Goal: Task Accomplishment & Management: Complete application form

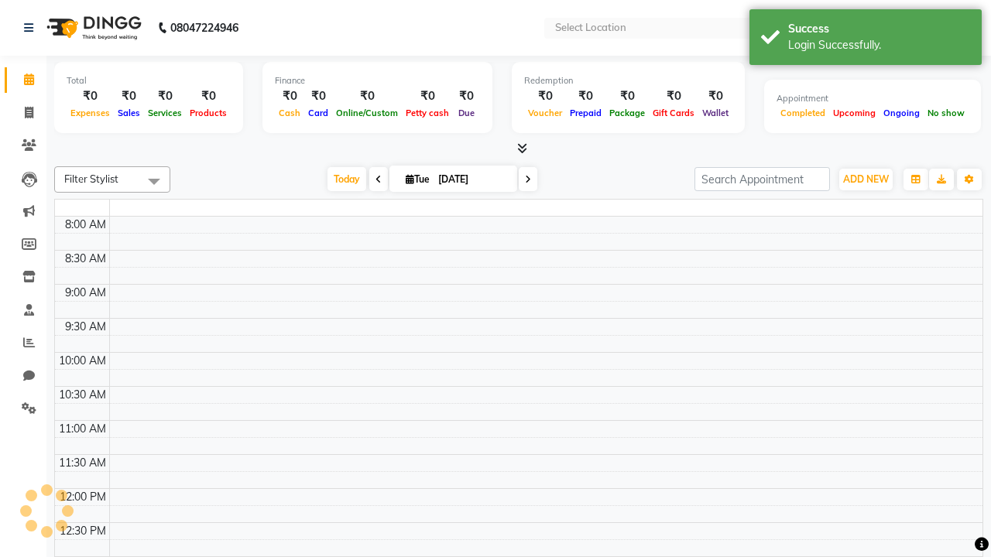
select select "en"
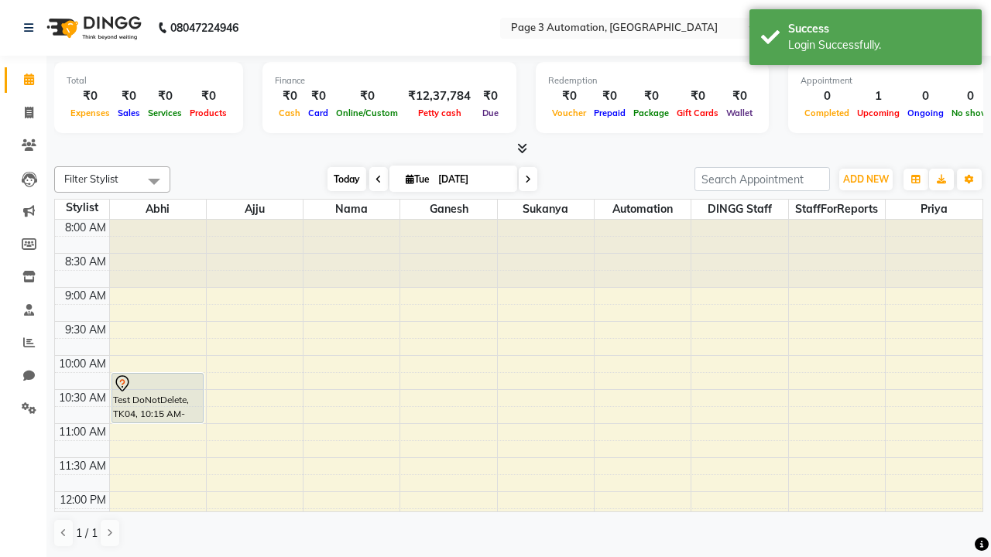
click at [339, 179] on span "Today" at bounding box center [346, 179] width 39 height 24
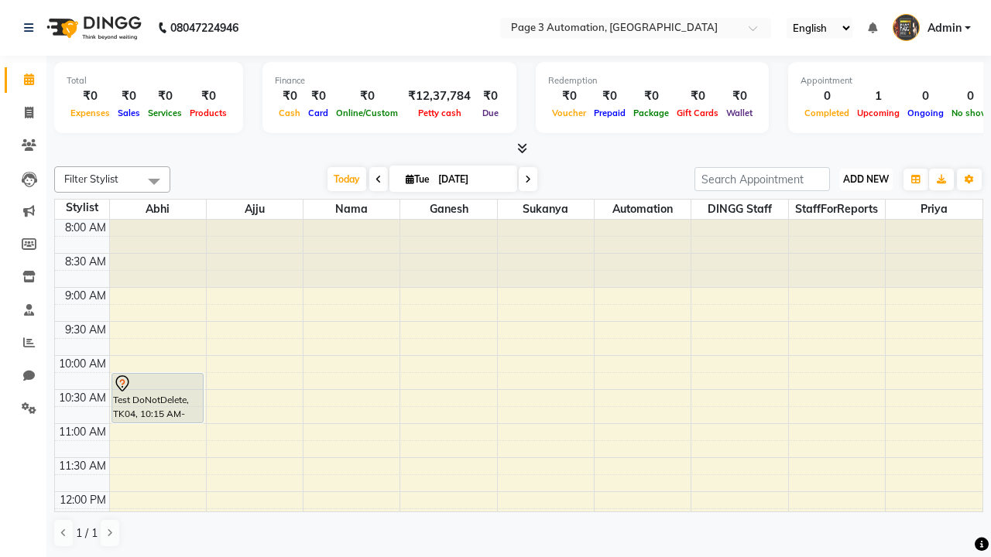
click at [865, 179] on span "ADD NEW" at bounding box center [866, 179] width 46 height 12
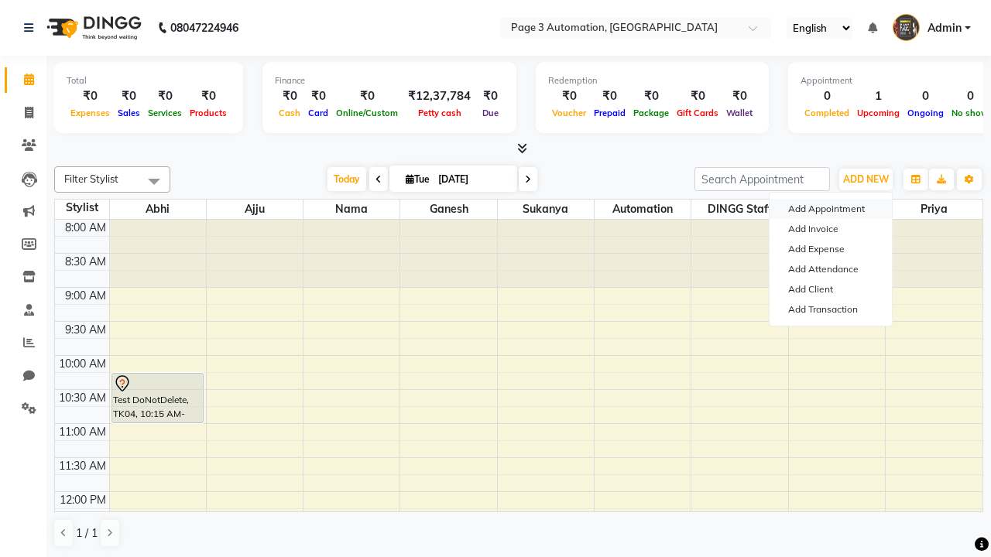
click at [831, 209] on button "Add Appointment" at bounding box center [830, 209] width 122 height 20
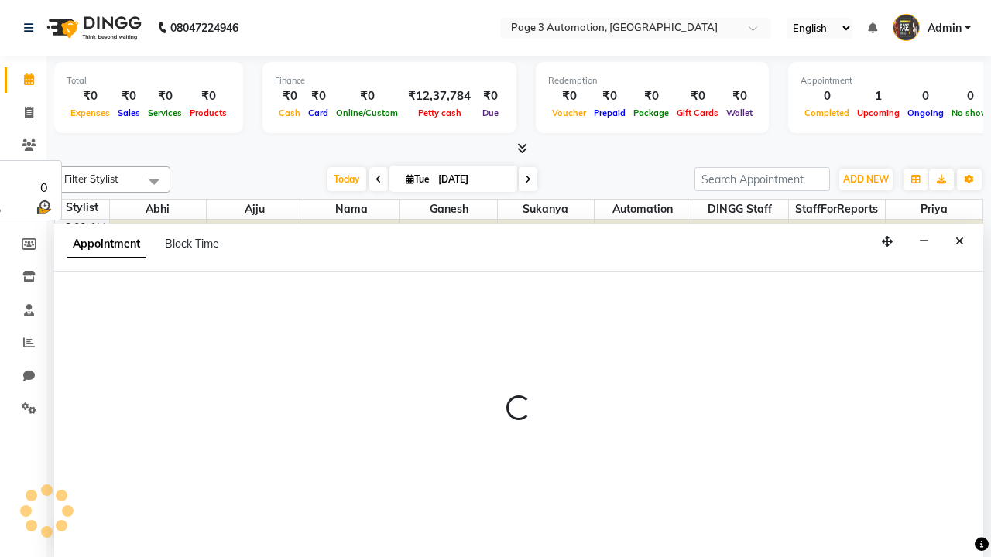
select select "tentative"
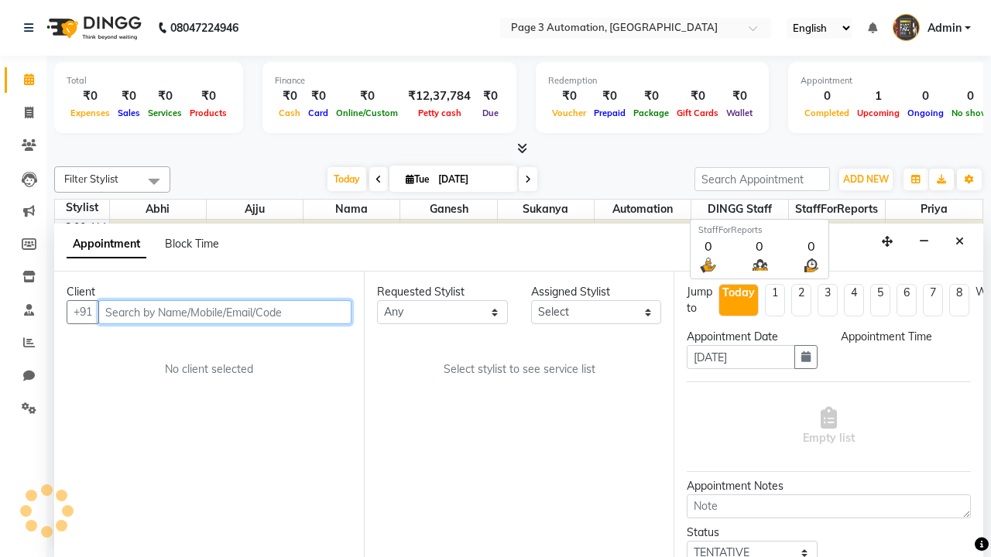
select select "540"
type input "8192346578"
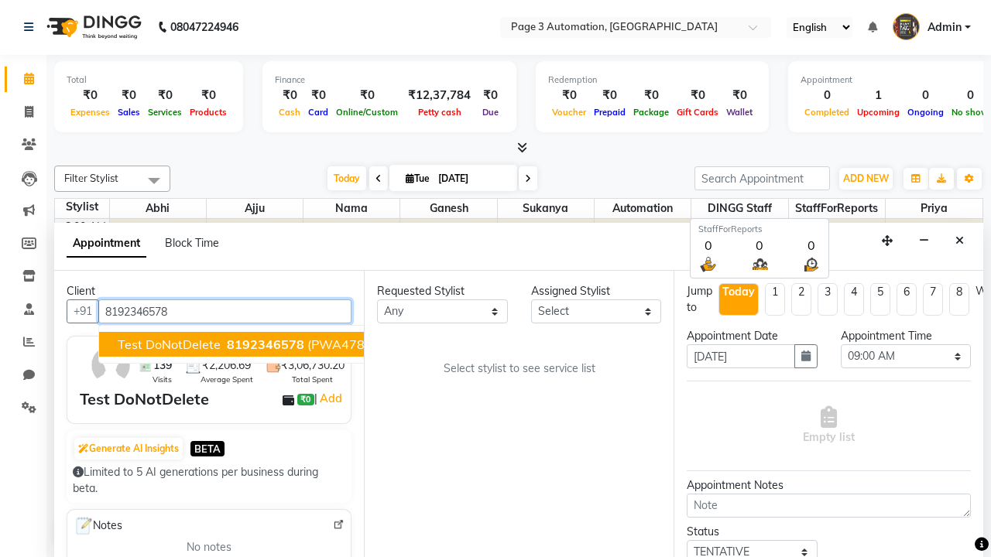
click at [227, 344] on span "8192346578" at bounding box center [265, 344] width 77 height 15
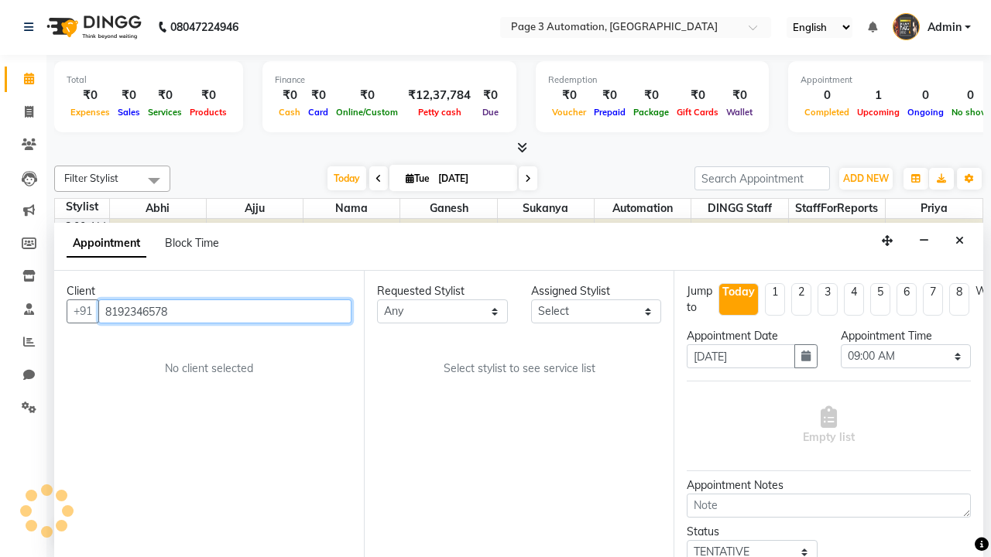
select select "711"
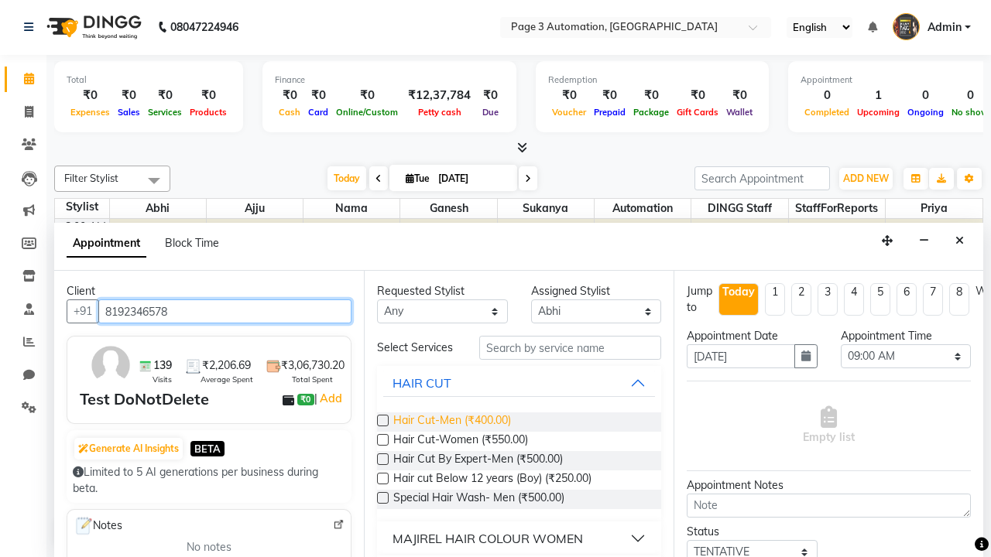
type input "8192346578"
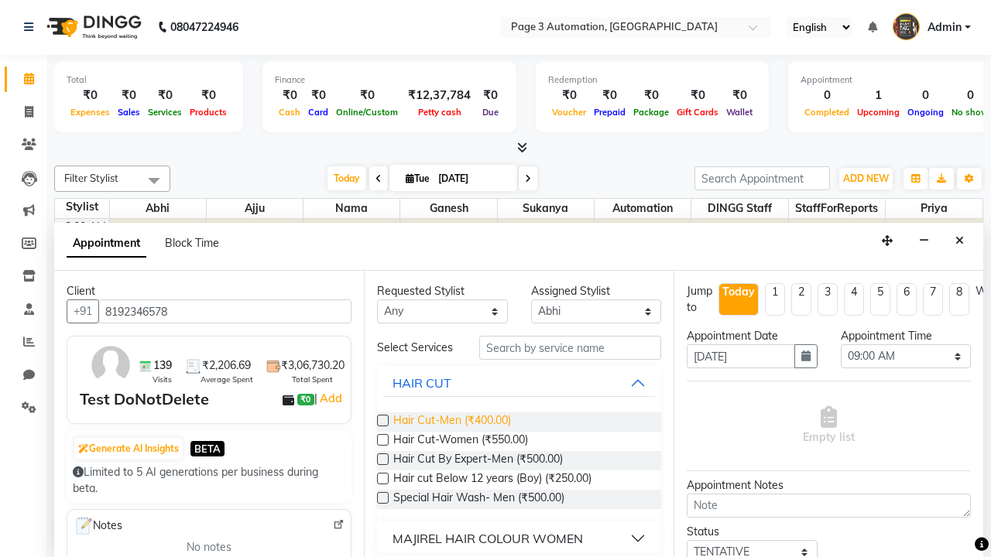
click at [451, 422] on span "Hair Cut-Men (₹400.00)" at bounding box center [452, 422] width 118 height 19
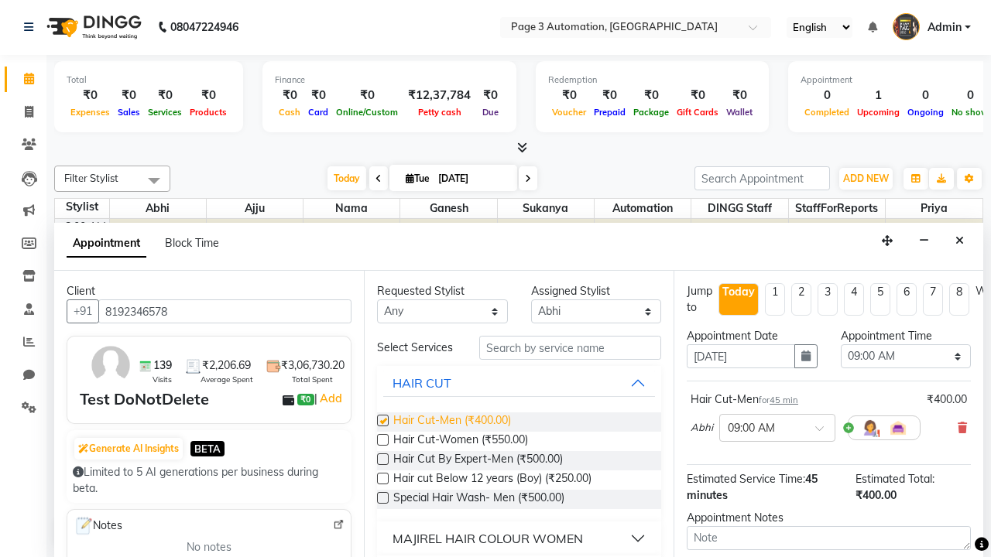
checkbox input "false"
click at [460, 441] on span "Hair Cut-Women (₹550.00)" at bounding box center [460, 441] width 135 height 19
checkbox input "true"
select select "900"
checkbox input "false"
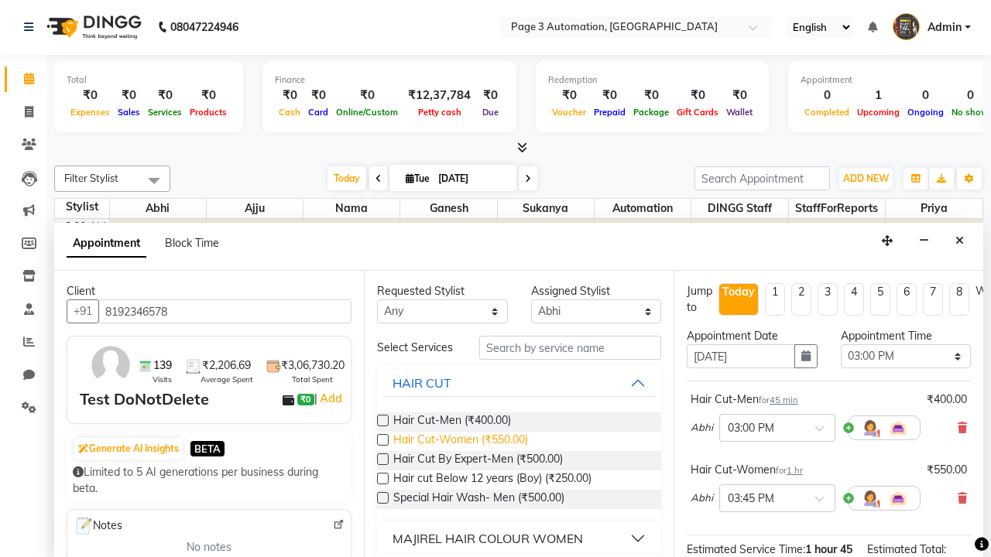
scroll to position [195, 0]
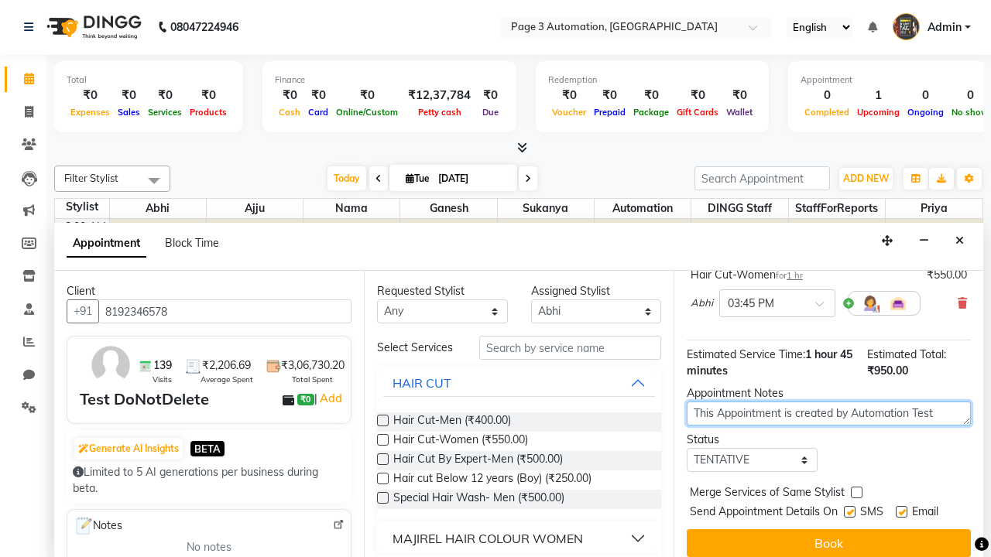
type textarea "This Appointment is created by Automation Test"
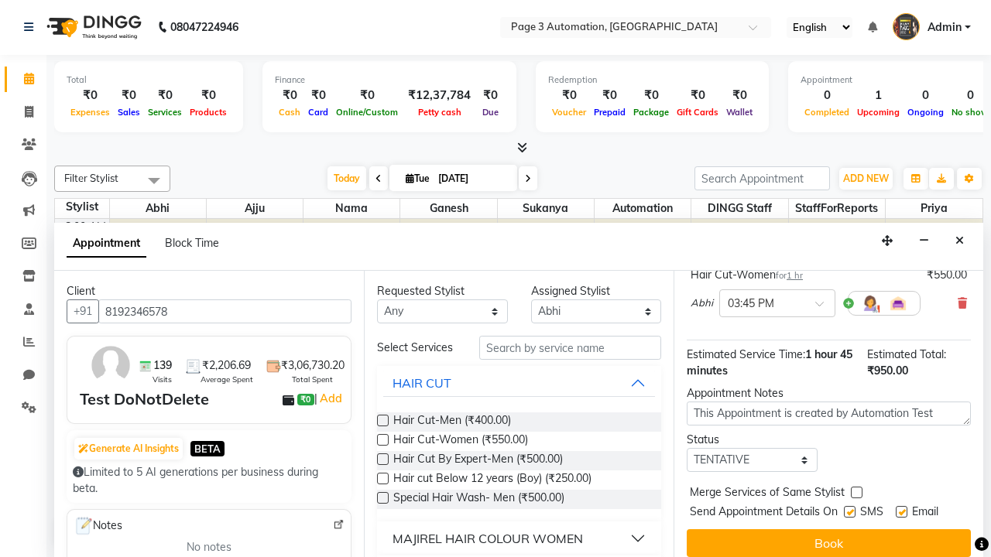
click at [849, 512] on label at bounding box center [850, 512] width 12 height 12
click at [849, 512] on input "checkbox" at bounding box center [849, 514] width 10 height 10
checkbox input "false"
click at [901, 512] on label at bounding box center [902, 512] width 12 height 12
click at [901, 512] on input "checkbox" at bounding box center [901, 514] width 10 height 10
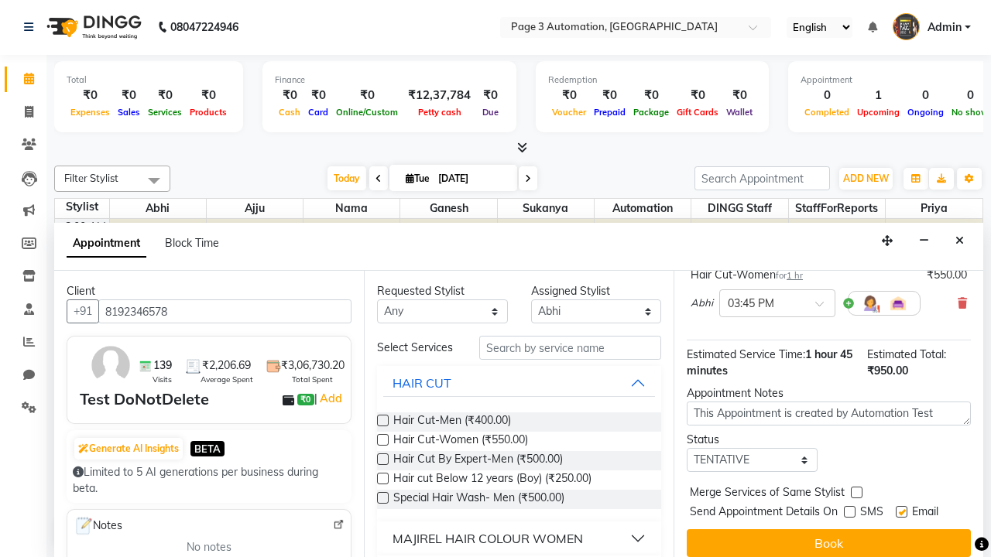
checkbox input "false"
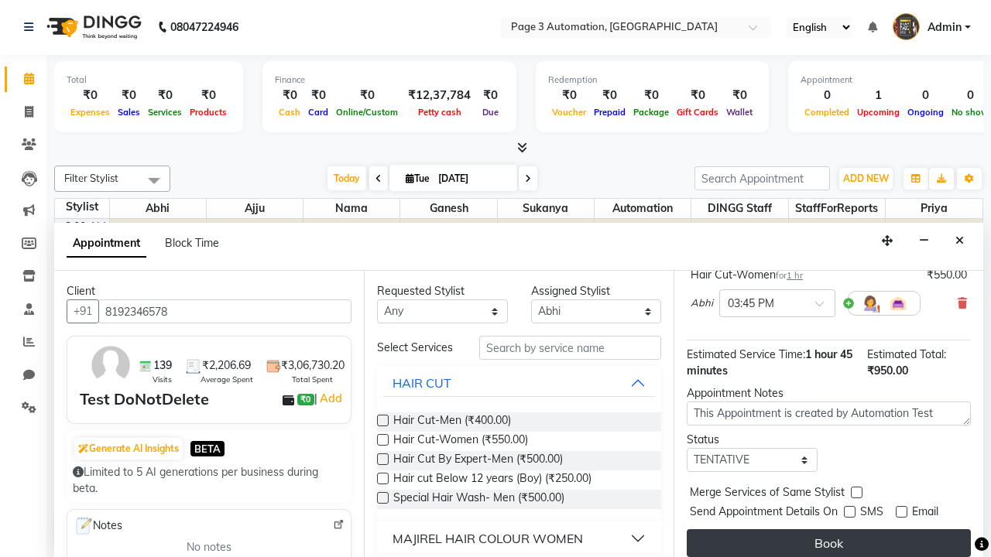
click at [828, 543] on button "Book" at bounding box center [829, 543] width 284 height 28
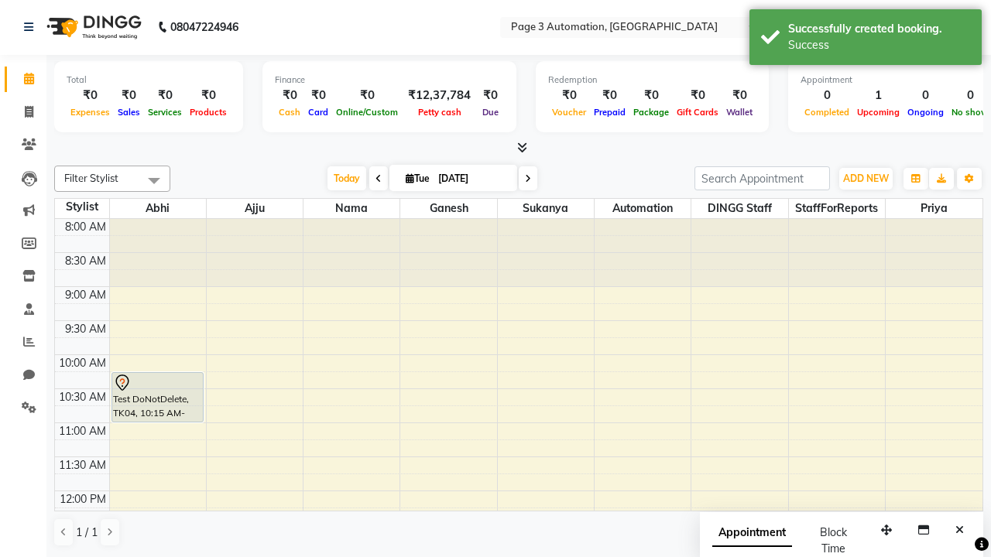
scroll to position [0, 0]
click at [865, 39] on div "Success" at bounding box center [879, 45] width 182 height 16
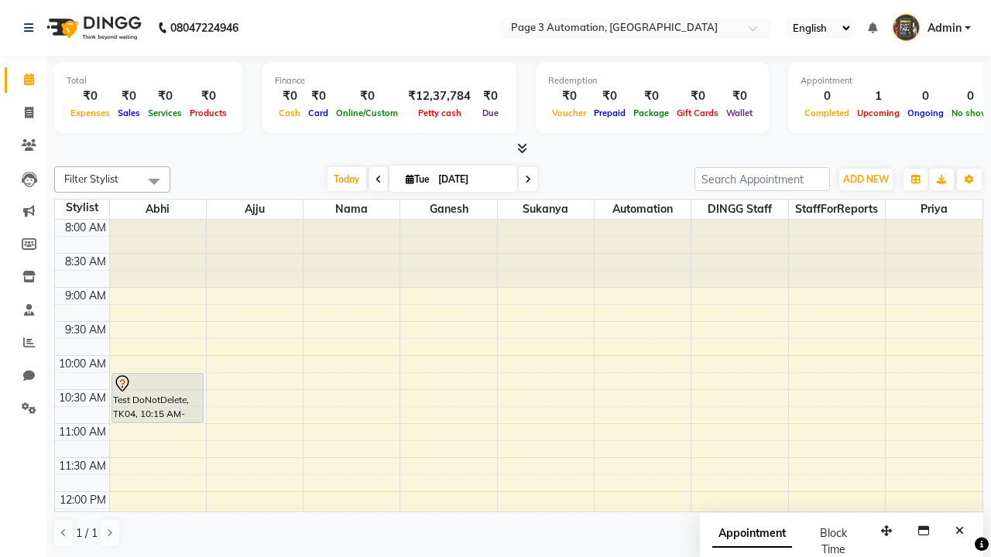
click at [154, 181] on span at bounding box center [154, 180] width 31 height 29
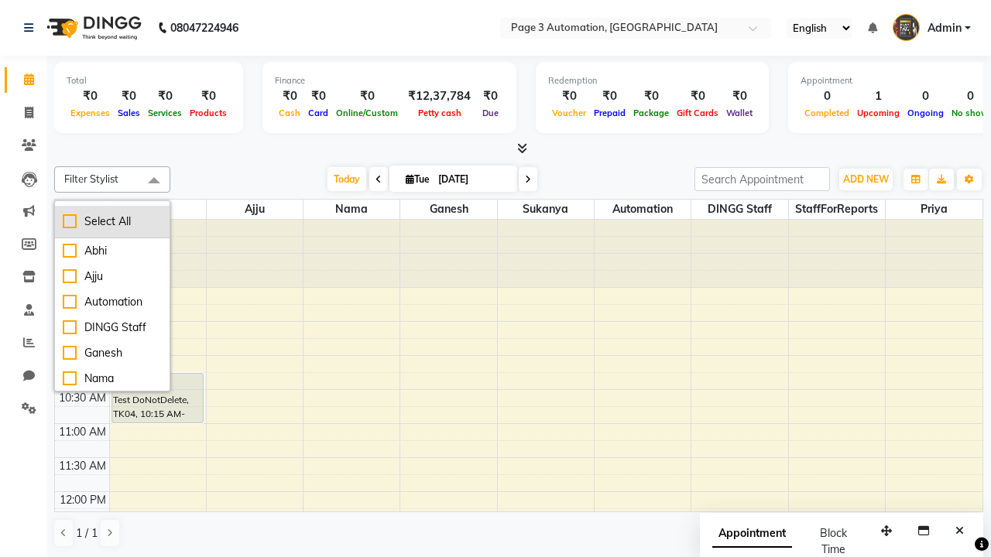
click at [112, 221] on div "Select All" at bounding box center [112, 222] width 99 height 16
checkbox input "true"
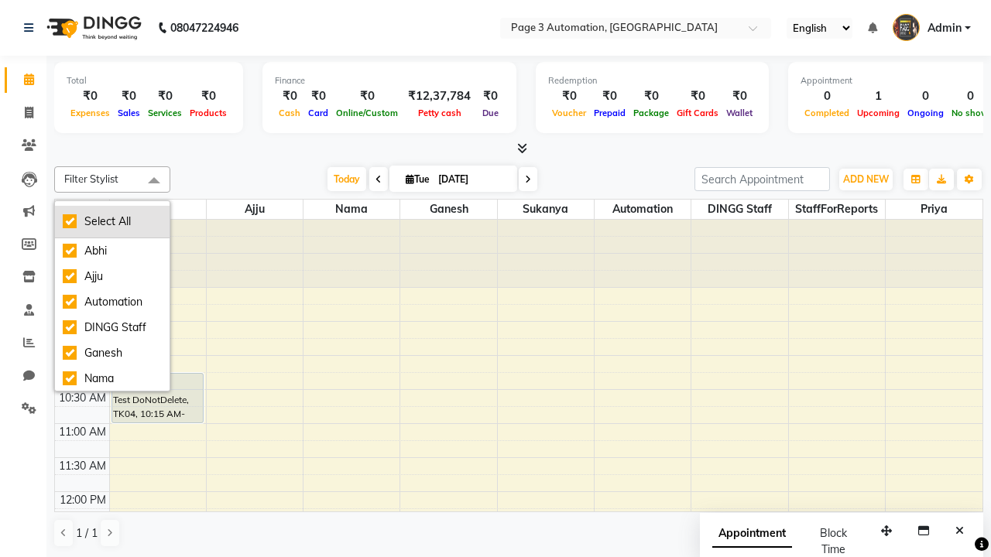
checkbox input "true"
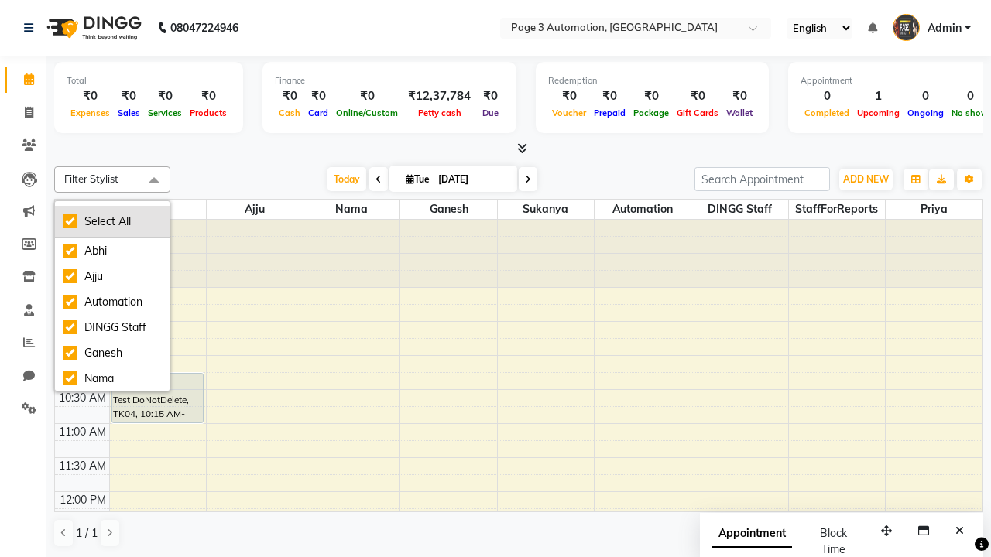
checkbox input "true"
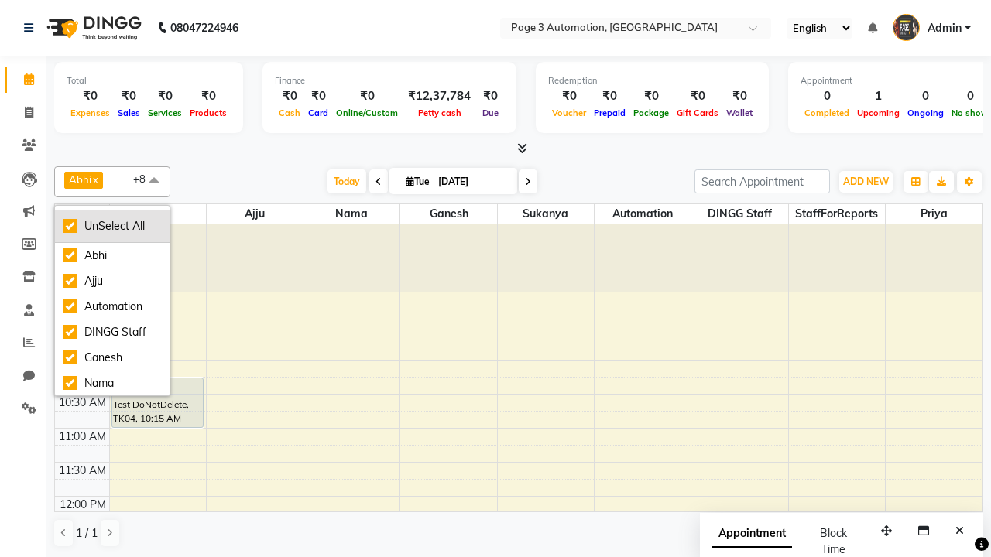
click at [112, 226] on div "UnSelect All" at bounding box center [112, 226] width 99 height 16
checkbox input "false"
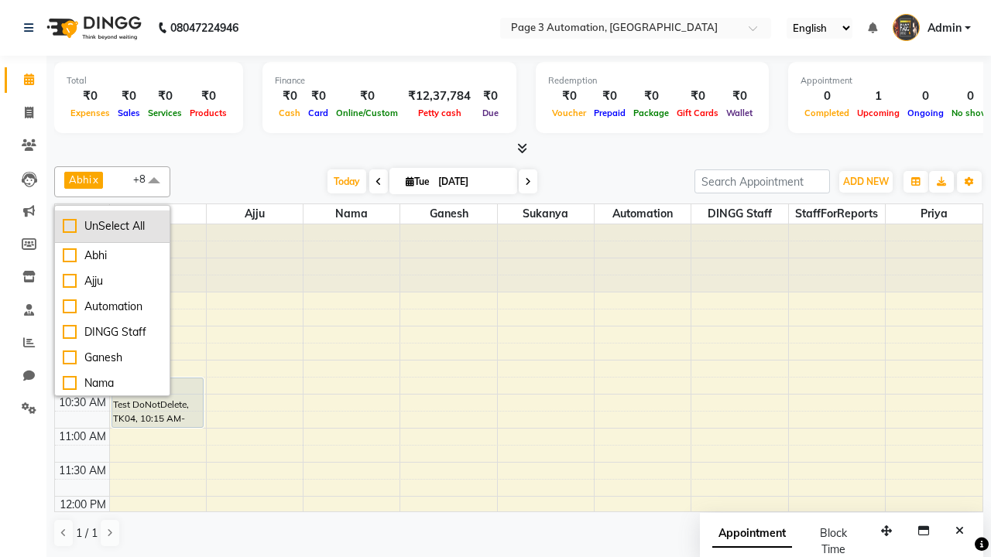
checkbox input "false"
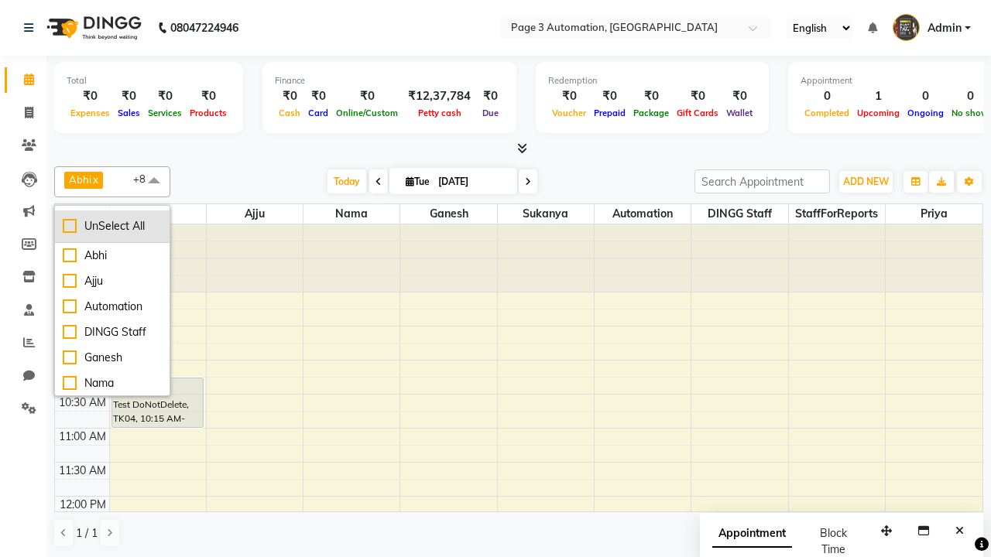
checkbox input "false"
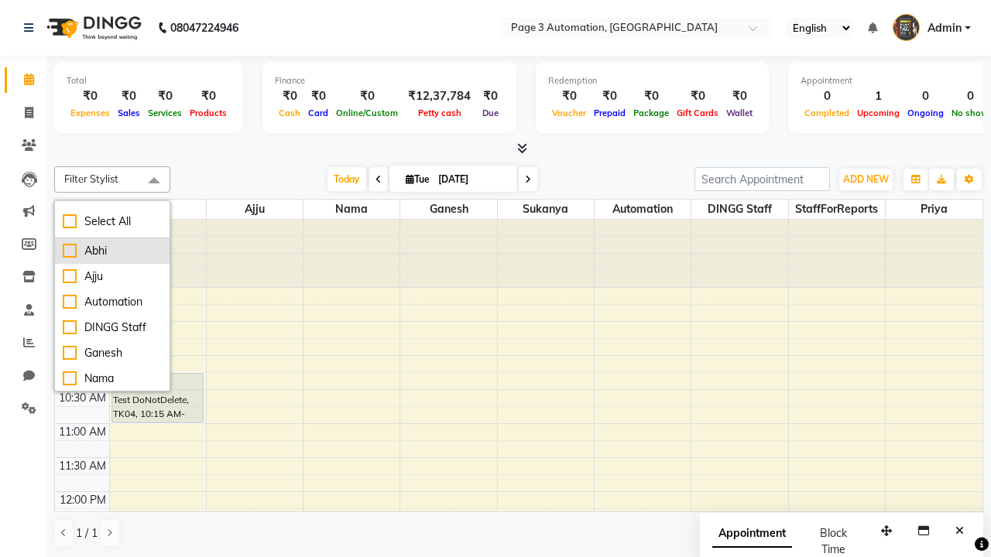
click at [112, 251] on div "Abhi" at bounding box center [112, 251] width 99 height 16
checkbox input "true"
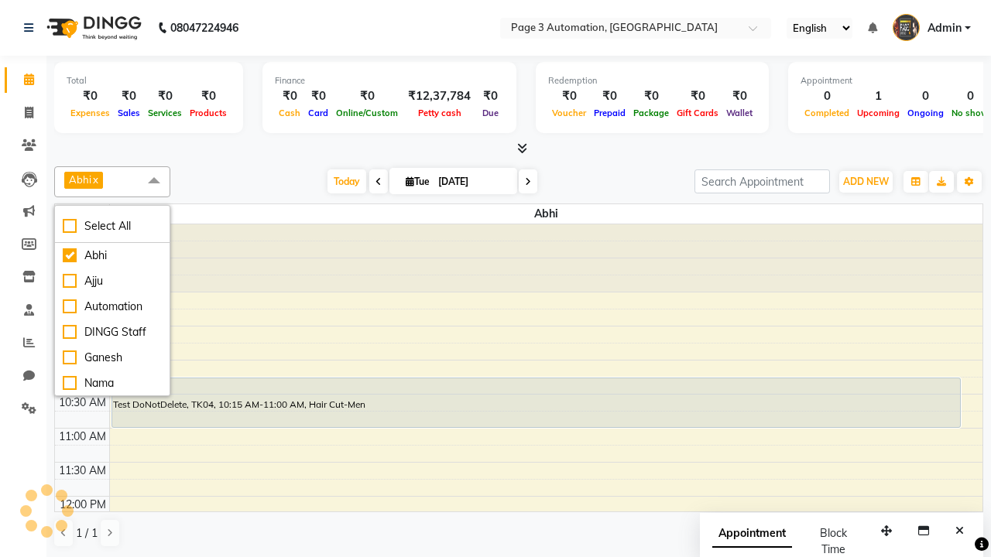
click at [154, 181] on span at bounding box center [154, 180] width 31 height 29
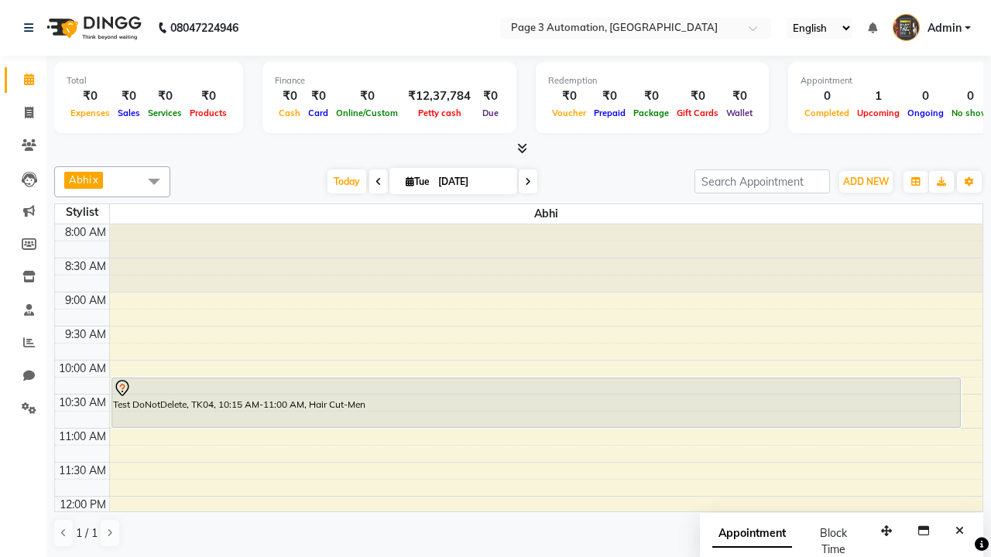
select select "7"
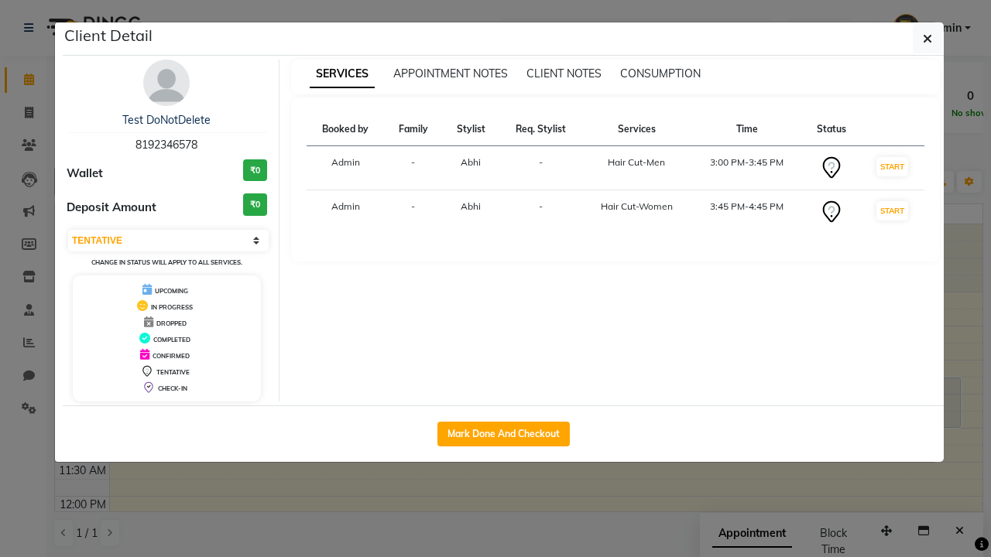
scroll to position [358, 0]
click at [927, 39] on icon "button" at bounding box center [927, 39] width 9 height 12
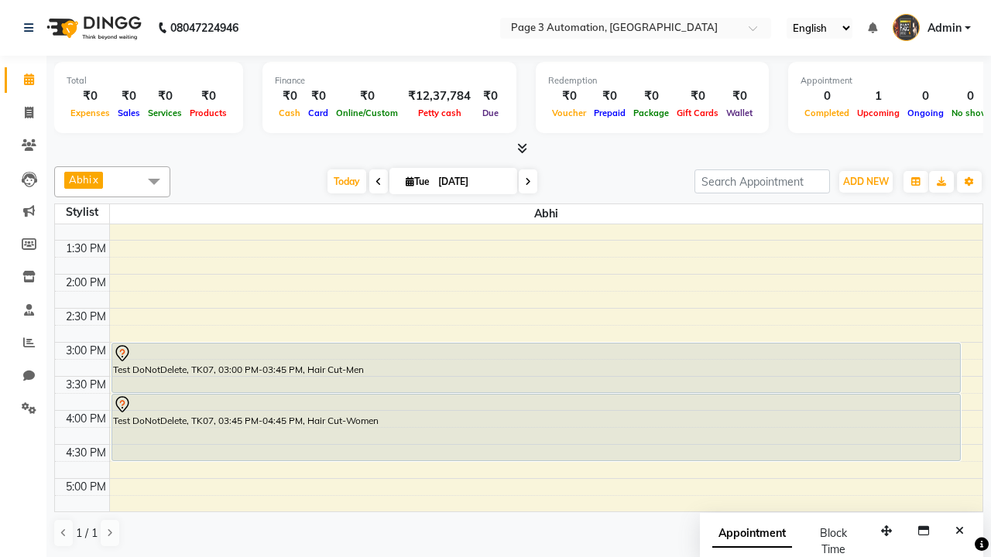
click at [536, 427] on div "Test DoNotDelete, TK07, 03:45 PM-04:45 PM, Hair Cut-Women" at bounding box center [536, 428] width 848 height 66
select select "7"
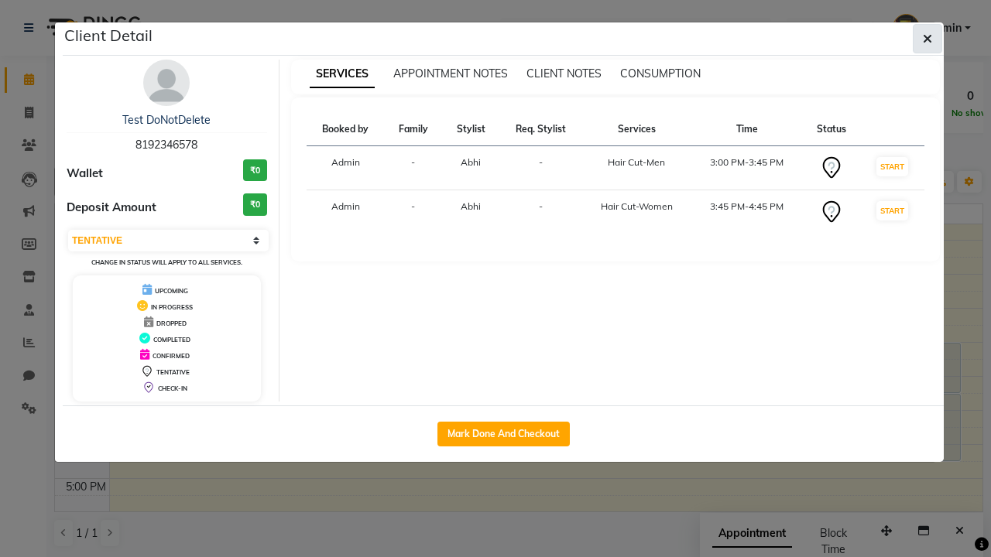
click at [927, 39] on icon "button" at bounding box center [927, 39] width 9 height 12
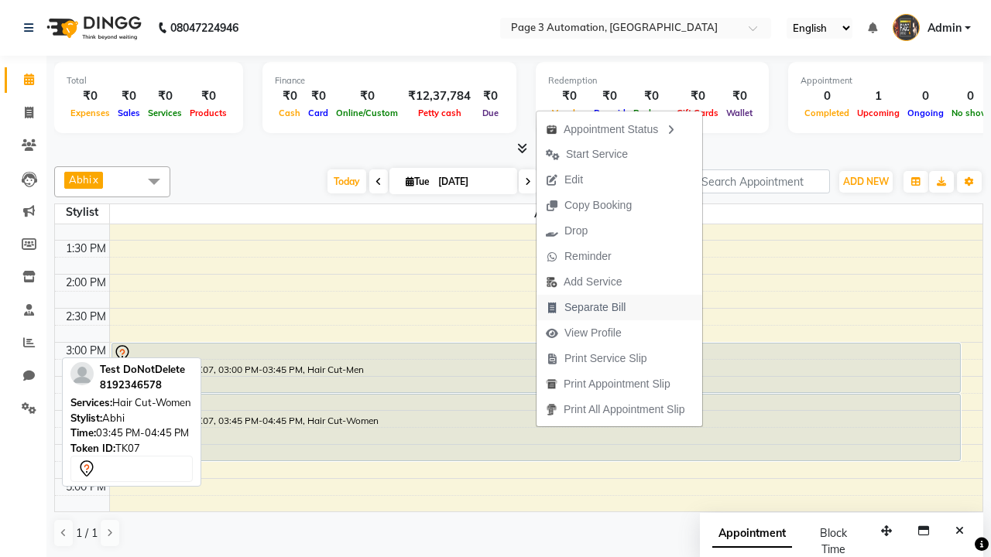
click at [622, 307] on span "Separate Bill" at bounding box center [594, 308] width 61 height 16
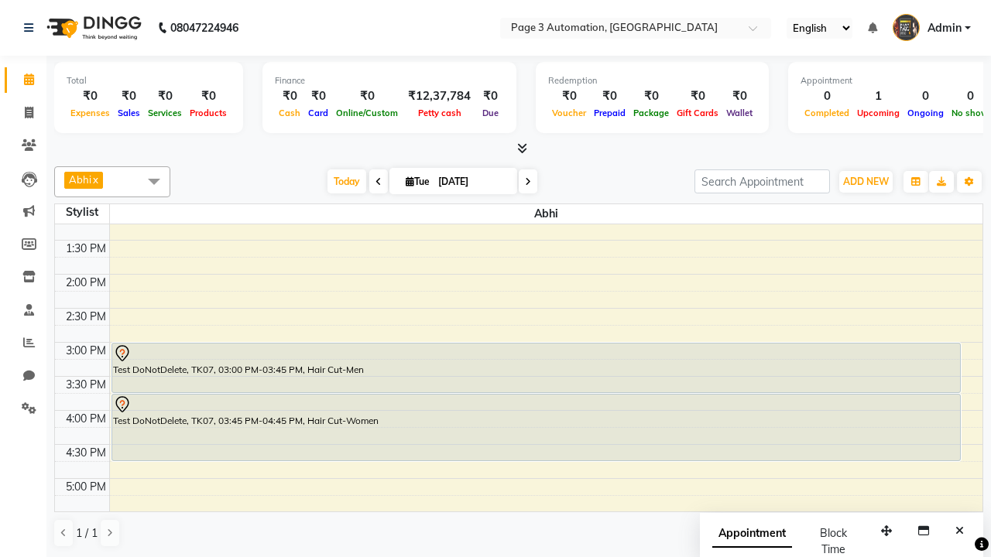
click at [154, 181] on span at bounding box center [154, 180] width 31 height 29
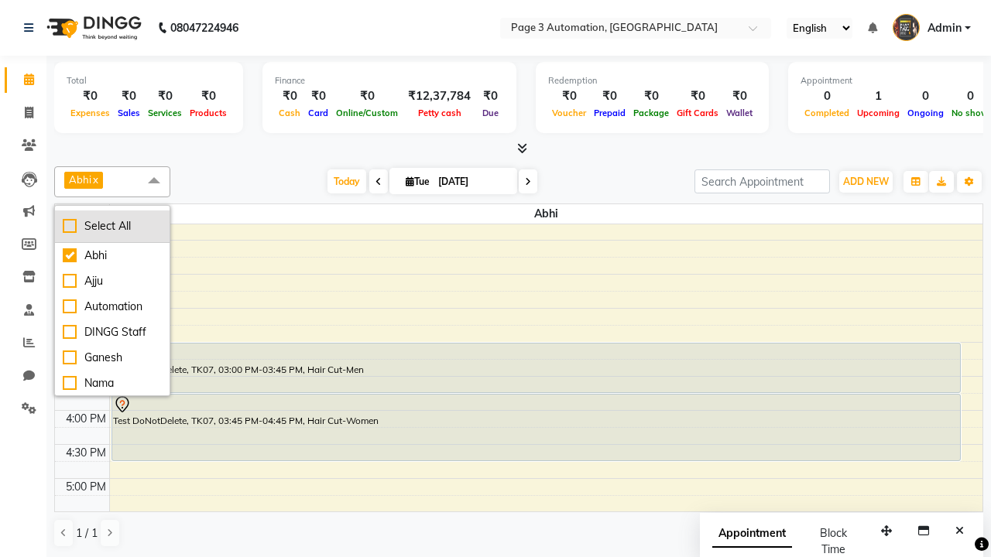
click at [112, 226] on div "Select All" at bounding box center [112, 226] width 99 height 16
checkbox input "true"
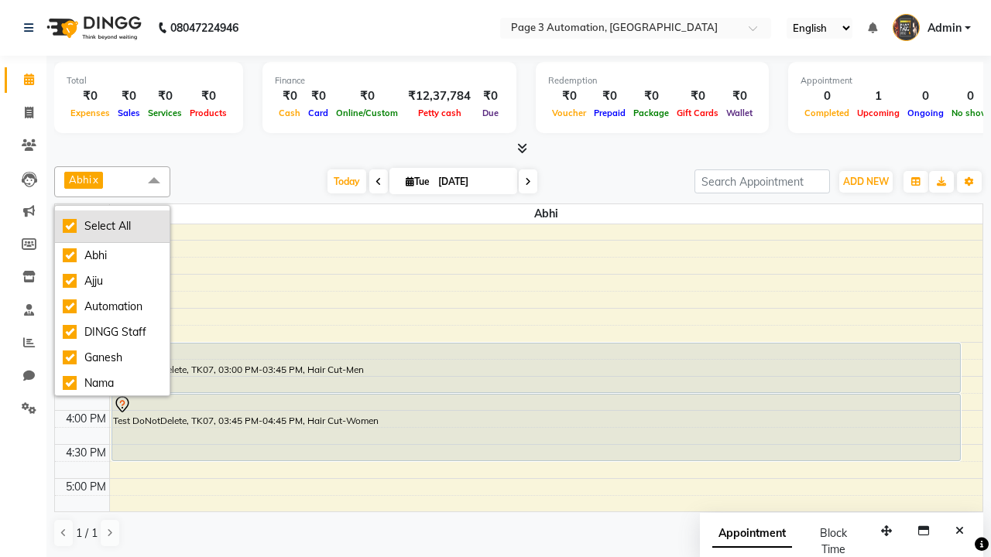
checkbox input "true"
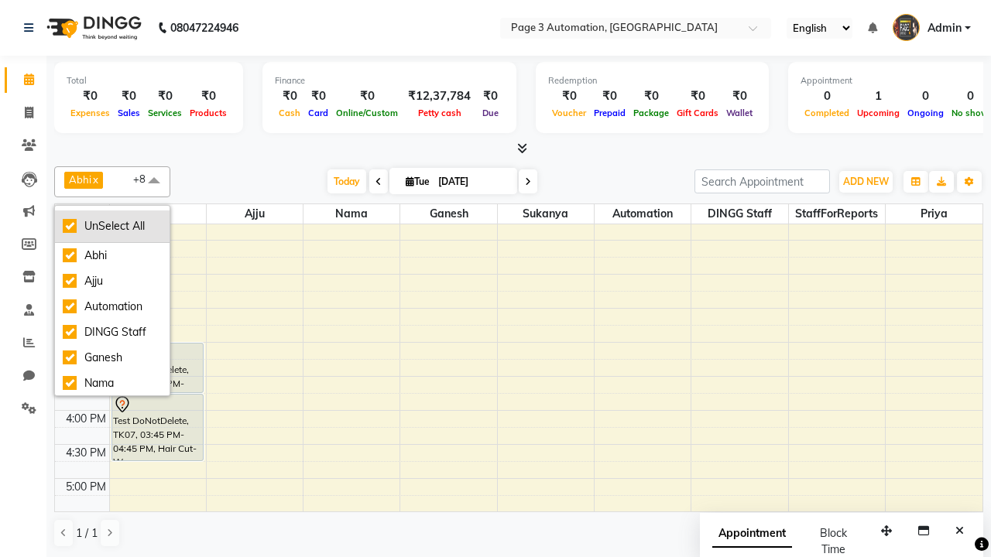
click at [112, 226] on div "UnSelect All" at bounding box center [112, 226] width 99 height 16
checkbox input "false"
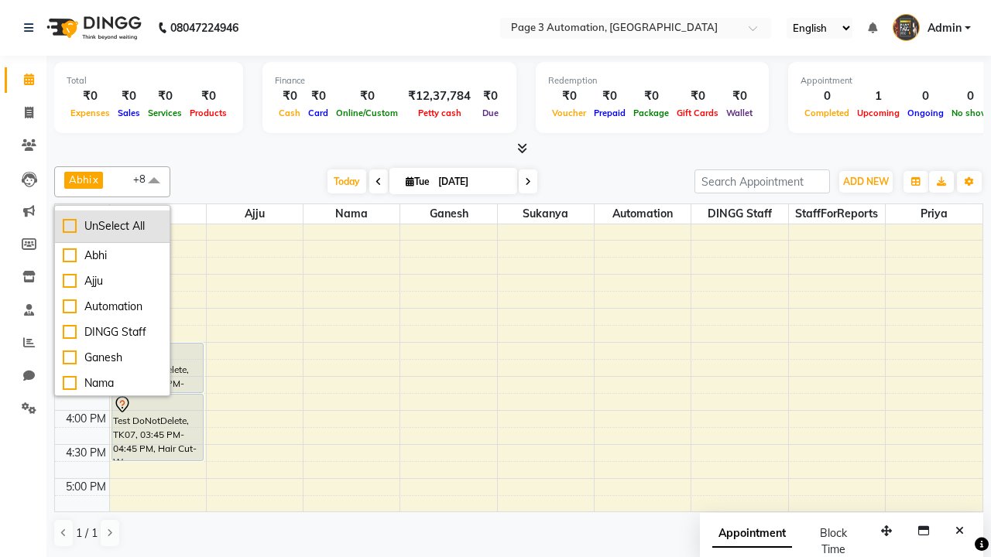
checkbox input "false"
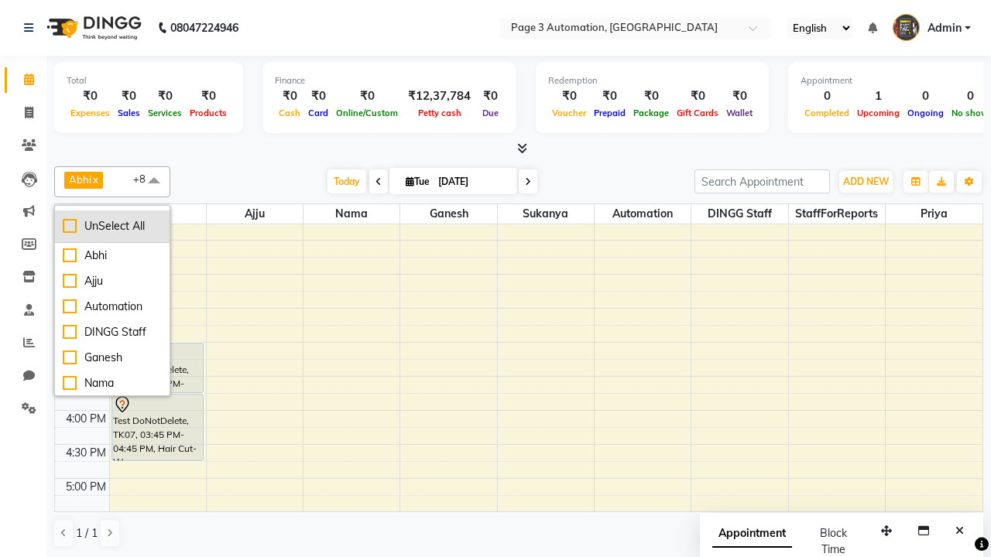
checkbox input "false"
